Goal: Task Accomplishment & Management: Use online tool/utility

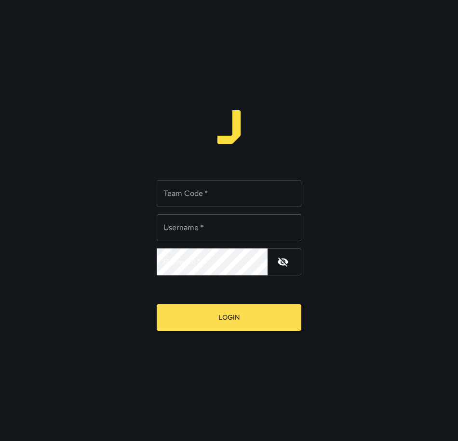
click at [236, 188] on input "Team Code   *" at bounding box center [229, 193] width 145 height 27
type input "*****"
type input "*******"
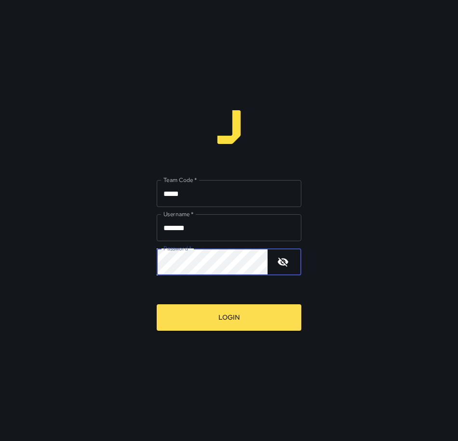
click at [157, 305] on button "Login" at bounding box center [229, 318] width 145 height 27
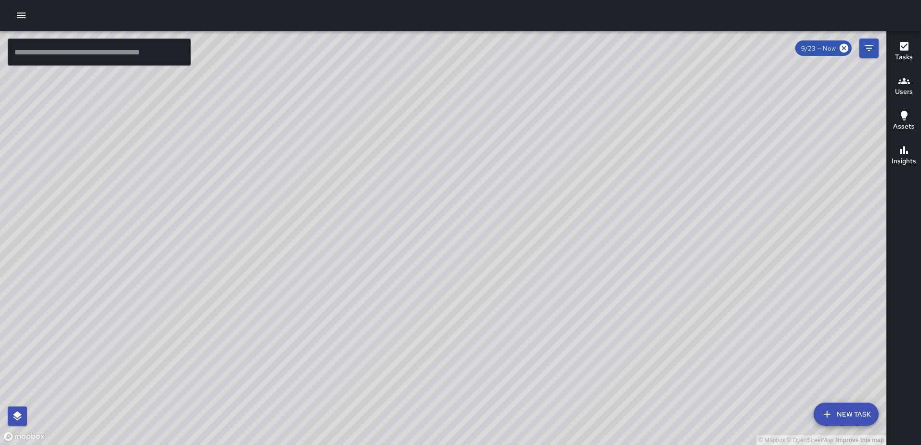
click at [23, 12] on icon "button" at bounding box center [21, 16] width 12 height 12
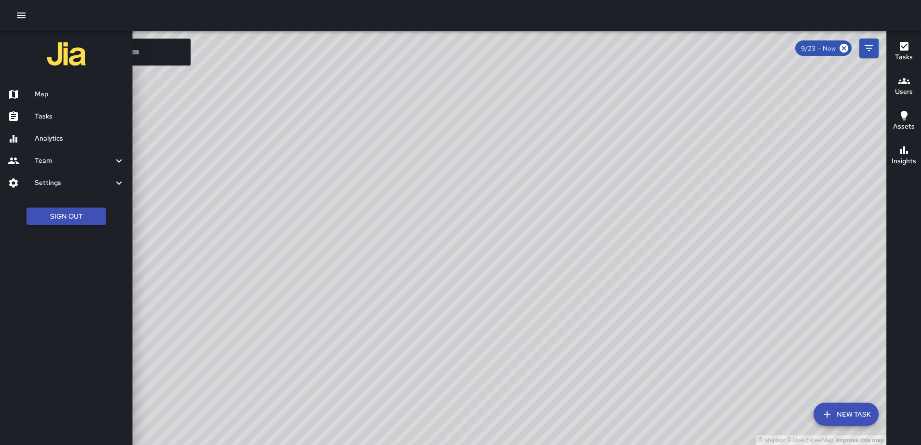
click at [23, 20] on icon "button" at bounding box center [21, 16] width 12 height 12
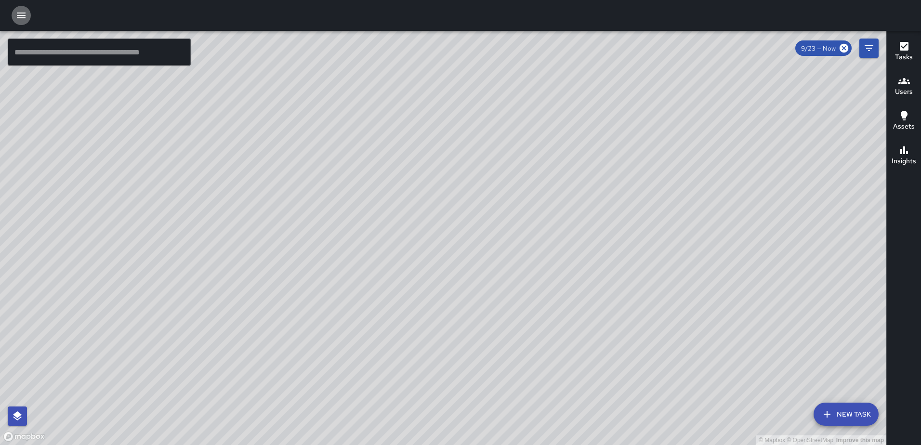
click at [20, 16] on icon "button" at bounding box center [21, 16] width 9 height 6
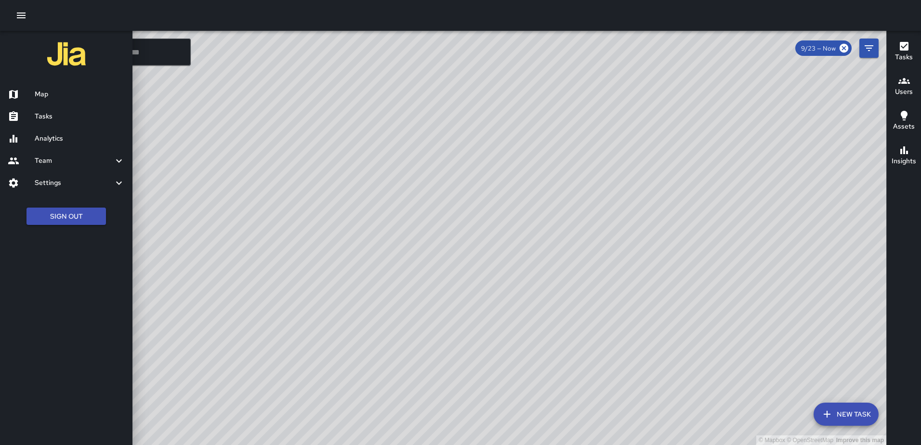
click at [20, 16] on icon "button" at bounding box center [21, 16] width 9 height 6
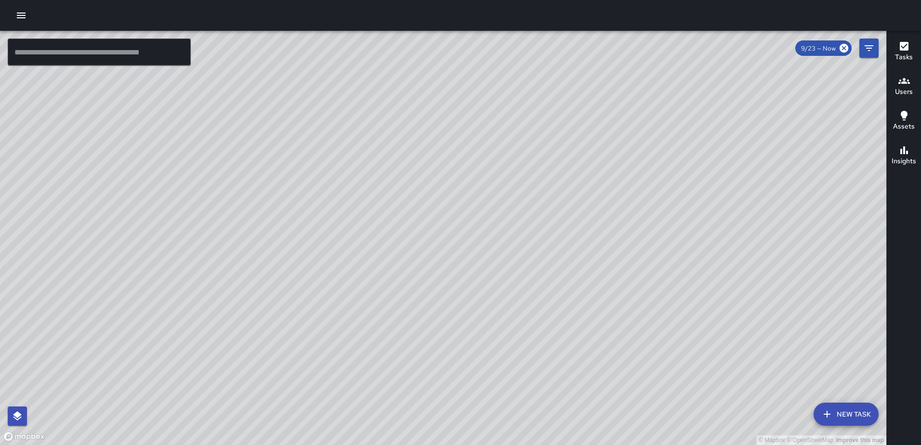
click at [21, 18] on icon "button" at bounding box center [21, 16] width 9 height 6
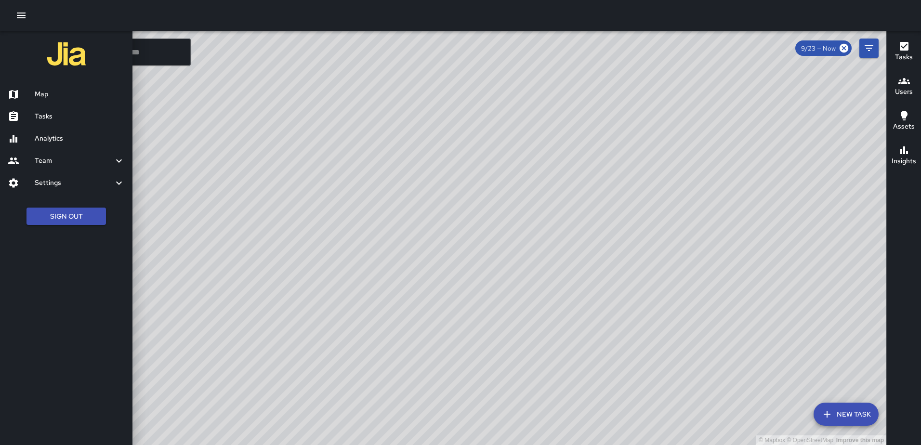
click at [21, 18] on icon "button" at bounding box center [21, 16] width 9 height 6
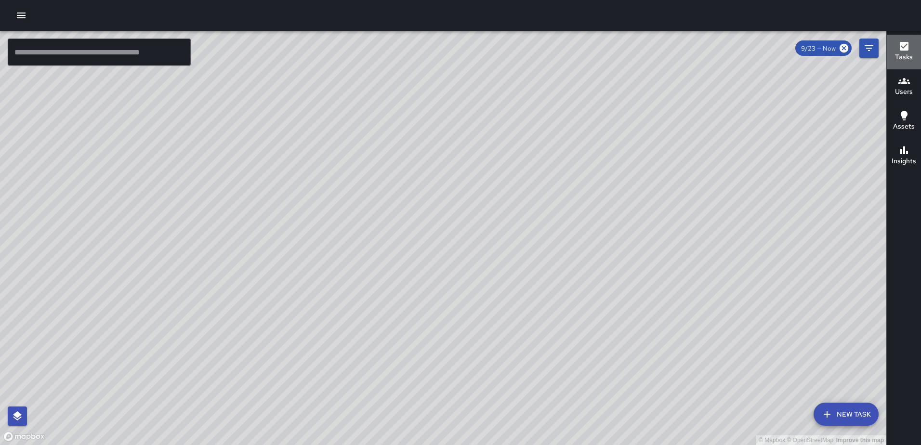
click at [904, 54] on h6 "Tasks" at bounding box center [904, 57] width 18 height 11
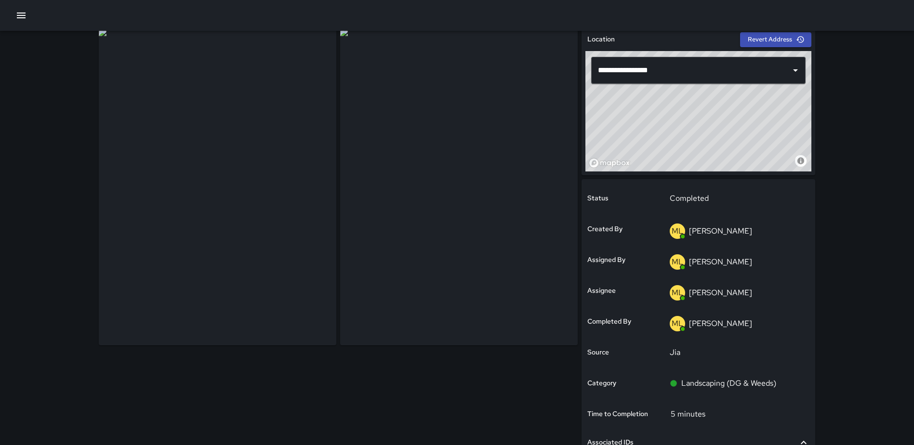
scroll to position [177, 0]
